Goal: Transaction & Acquisition: Purchase product/service

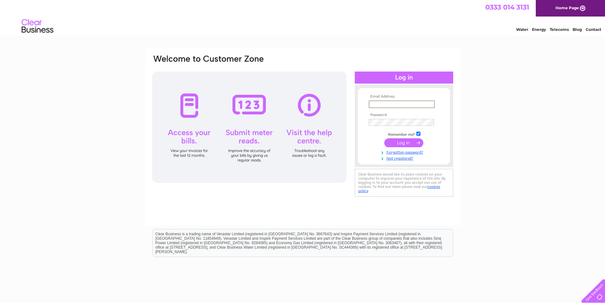
click at [383, 102] on input "text" at bounding box center [402, 104] width 66 height 8
type input "info@queensparkbuilders.com"
click at [389, 143] on input "submit" at bounding box center [403, 141] width 39 height 9
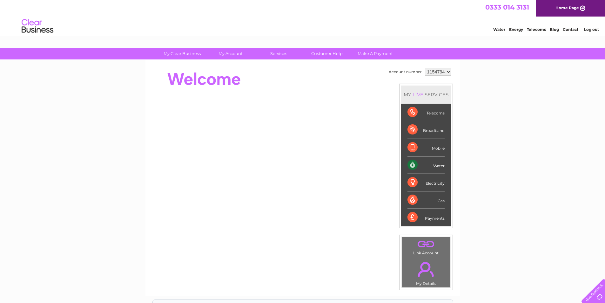
click at [412, 162] on div "Water" at bounding box center [425, 164] width 37 height 17
click at [435, 166] on div "Water" at bounding box center [425, 164] width 37 height 17
click at [435, 164] on div "Water" at bounding box center [425, 164] width 37 height 17
click at [436, 165] on div "Water" at bounding box center [425, 164] width 37 height 17
click at [448, 71] on select "1154794" at bounding box center [438, 72] width 26 height 8
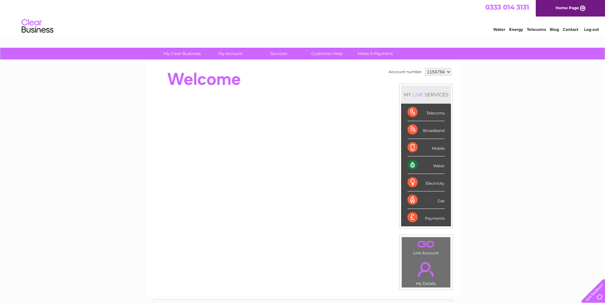
click at [448, 71] on select "1154794" at bounding box center [438, 72] width 26 height 8
click at [409, 163] on div "Water" at bounding box center [425, 164] width 37 height 17
click at [436, 163] on div "Water" at bounding box center [425, 164] width 37 height 17
click at [435, 163] on div "Water" at bounding box center [425, 164] width 37 height 17
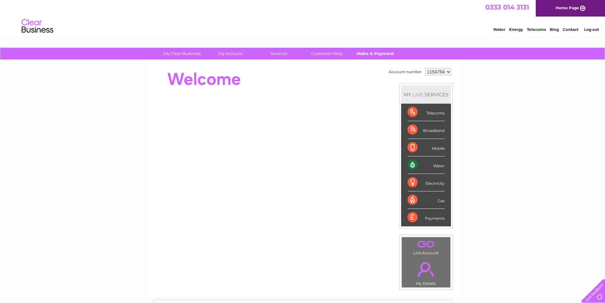
click at [376, 50] on link "Make A Payment" at bounding box center [375, 54] width 52 height 12
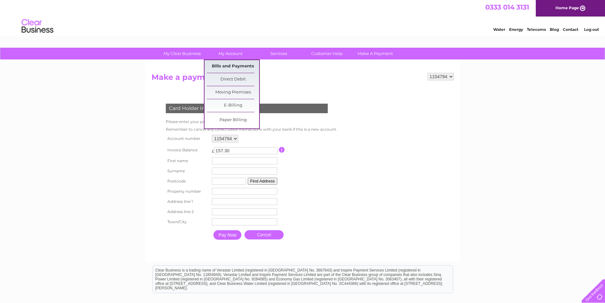
click at [231, 64] on link "Bills and Payments" at bounding box center [233, 66] width 52 height 13
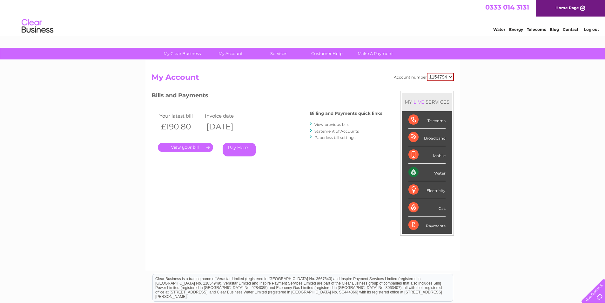
click at [191, 147] on link "." at bounding box center [185, 147] width 55 height 9
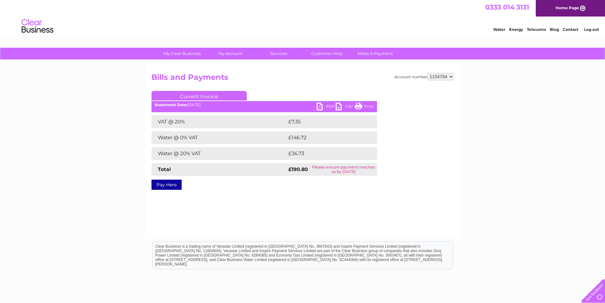
click at [328, 104] on link "PDF" at bounding box center [326, 107] width 19 height 9
click at [171, 183] on link "Pay Here" at bounding box center [166, 184] width 30 height 10
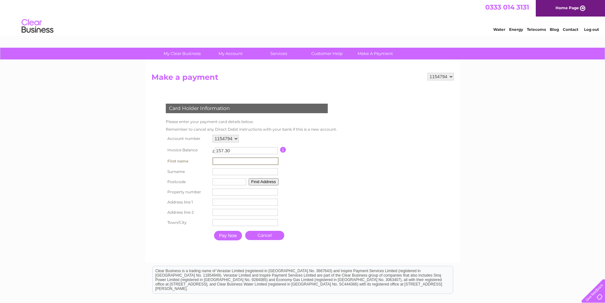
click at [223, 158] on input "text" at bounding box center [245, 161] width 66 height 8
type input "[PERSON_NAME]"
type input "G43 2RP"
click at [224, 237] on input "Pay Now" at bounding box center [227, 235] width 28 height 10
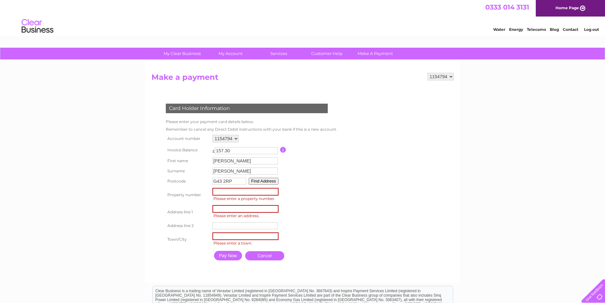
click at [244, 195] on input "number" at bounding box center [245, 192] width 66 height 8
type input "21"
click at [382, 54] on link "Make A Payment" at bounding box center [375, 54] width 52 height 12
